Goal: Find specific page/section: Find specific page/section

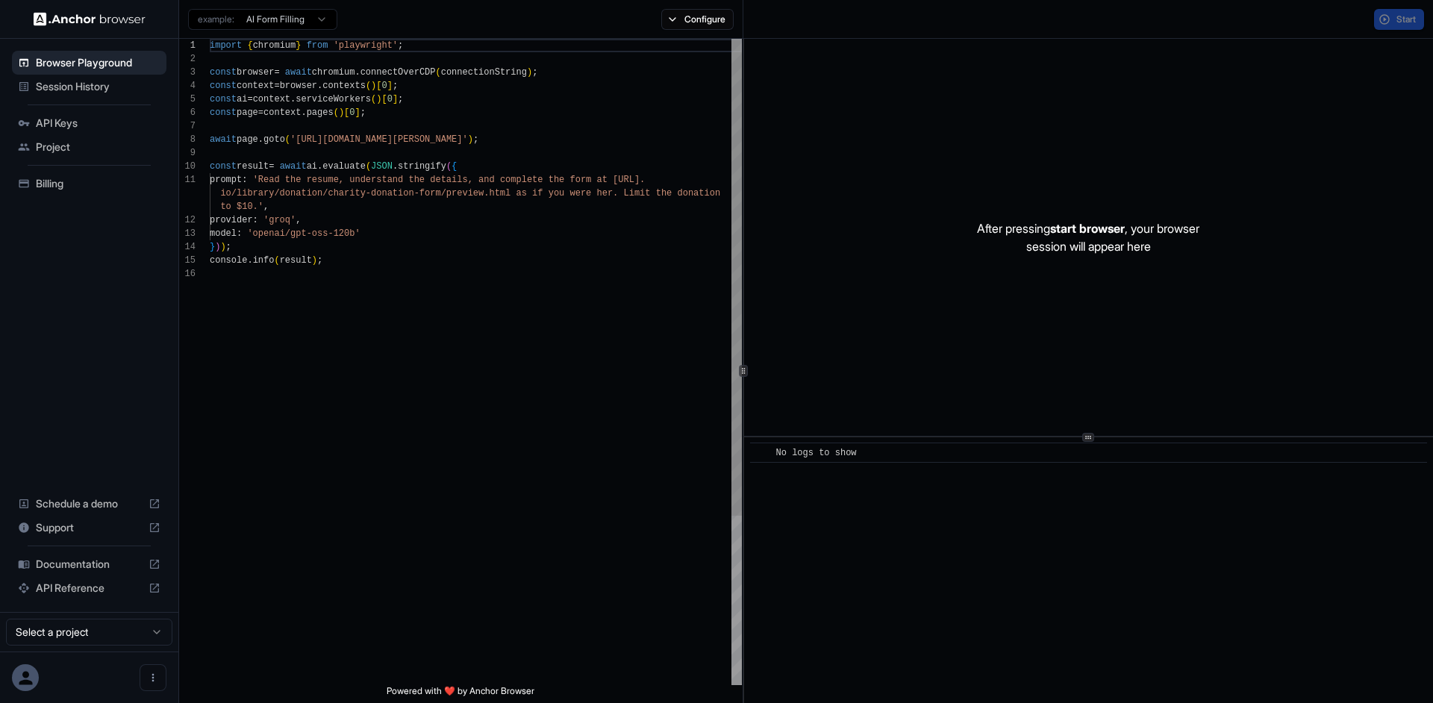
scroll to position [134, 0]
click at [62, 22] on img at bounding box center [90, 19] width 112 height 14
click at [57, 81] on span "Session History" at bounding box center [98, 86] width 125 height 15
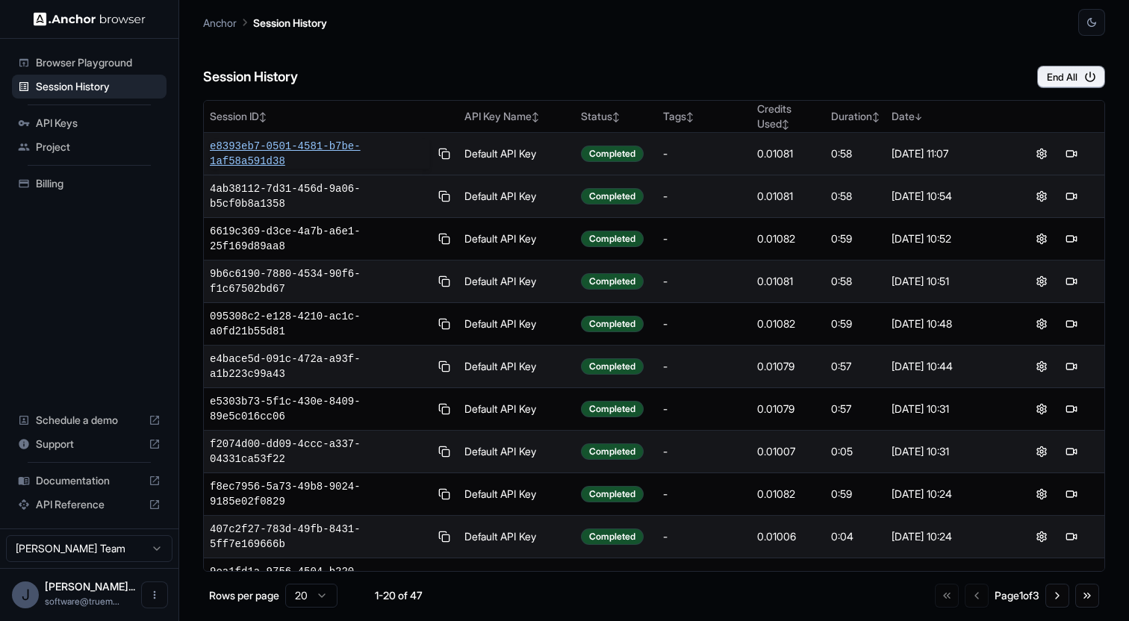
click at [375, 149] on span "e8393eb7-0501-4581-b7be-1af58a591d38" at bounding box center [319, 154] width 219 height 30
drag, startPoint x: 836, startPoint y: 144, endPoint x: 885, endPoint y: 146, distance: 49.3
click at [885, 146] on td "0:58" at bounding box center [855, 154] width 60 height 43
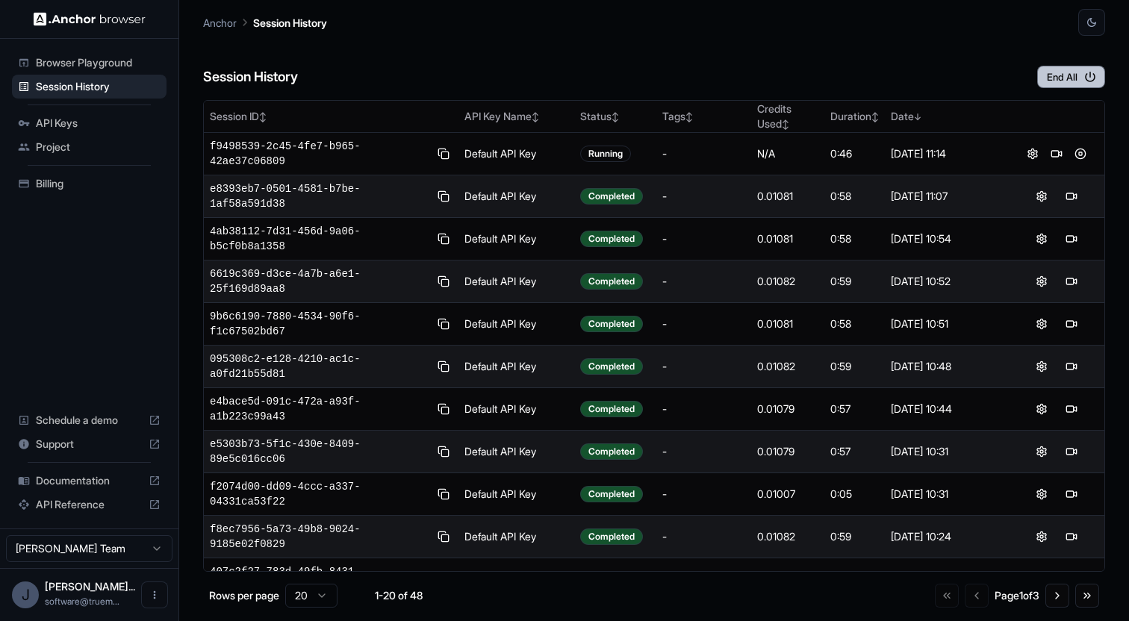
click at [1069, 84] on button "End All" at bounding box center [1071, 77] width 68 height 22
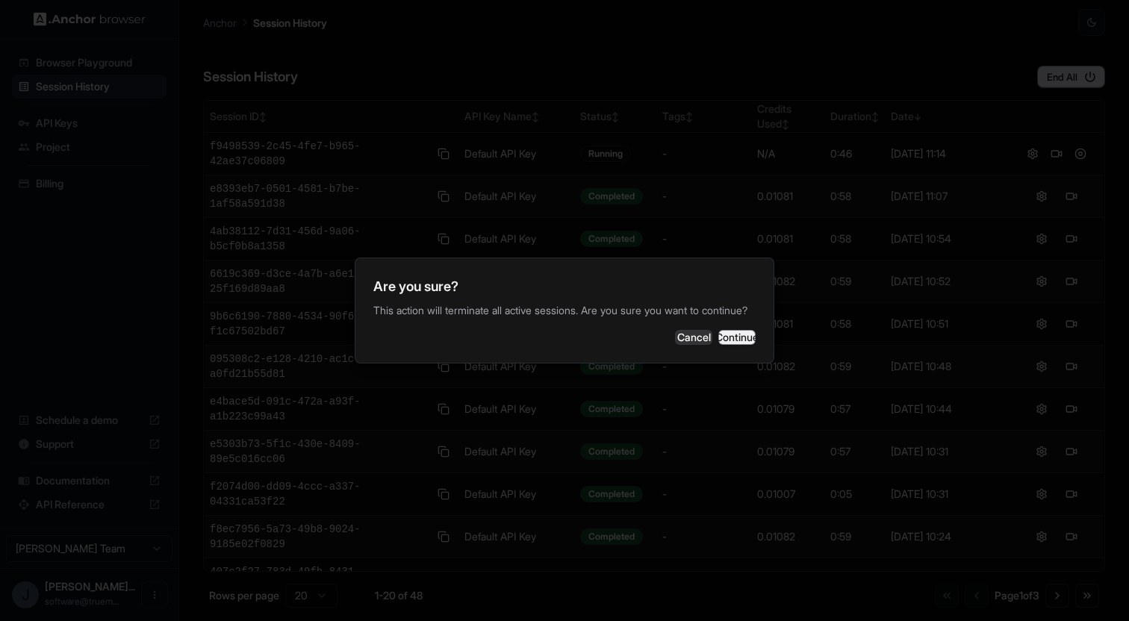
click at [718, 345] on button "Continue" at bounding box center [736, 337] width 37 height 15
